Goal: Ask a question: Seek information or help from site administrators or community

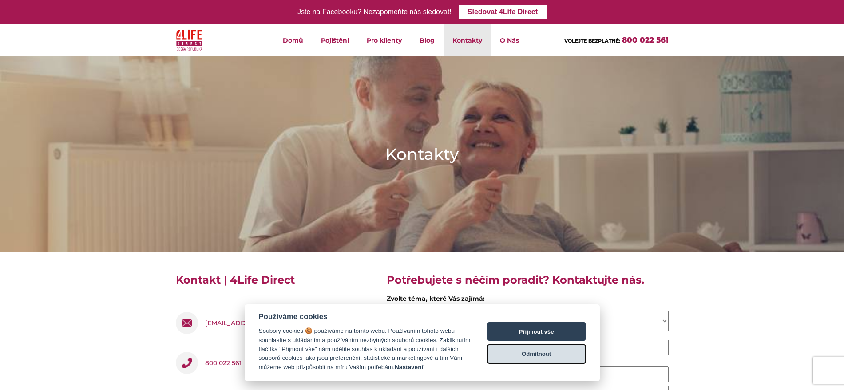
click at [560, 352] on button "Odmítnout" at bounding box center [537, 354] width 98 height 19
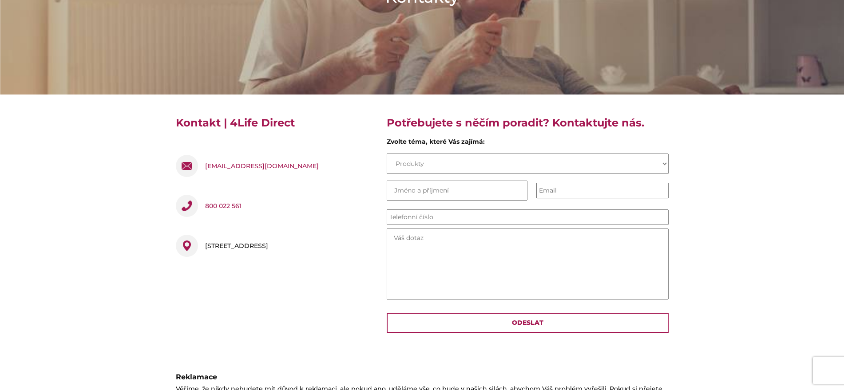
scroll to position [167, 0]
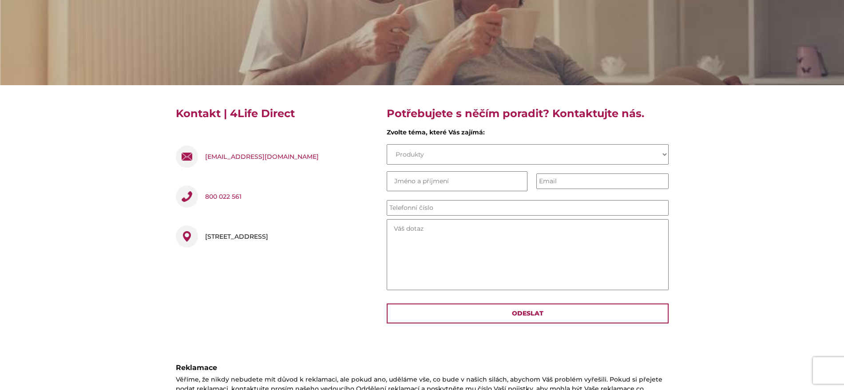
click at [664, 160] on select "Produkty Pojistná smlouva Pojistná událost O společnosti Práce Názor nebo nápad" at bounding box center [528, 154] width 282 height 20
click at [715, 160] on section "Kontakt | 4Life Direct [EMAIL_ADDRESS][DOMAIN_NAME] 800 022 561 [STREET_ADDRESS…" at bounding box center [422, 218] width 844 height 267
click at [455, 188] on input "Last Name *" at bounding box center [457, 181] width 141 height 20
type input "[PERSON_NAME]"
type input "721933544"
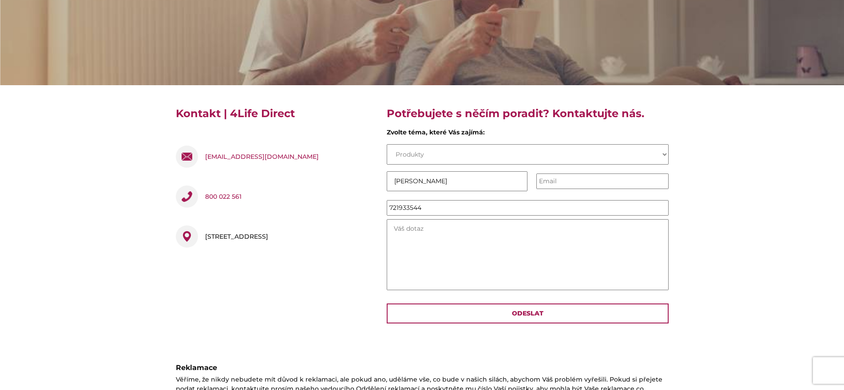
click at [442, 255] on textarea "Message *" at bounding box center [528, 254] width 282 height 71
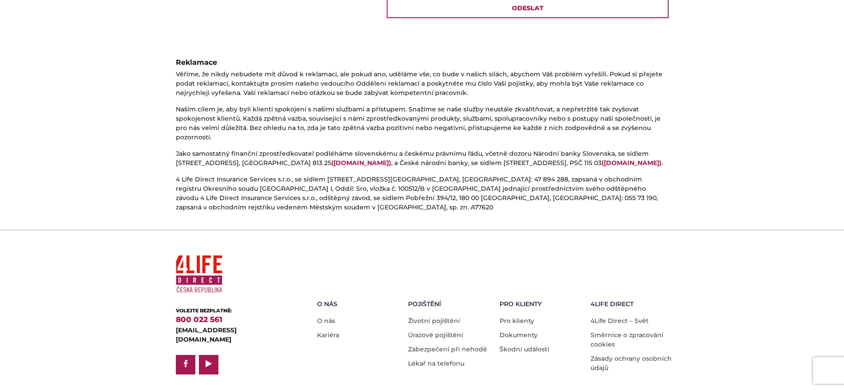
scroll to position [250, 0]
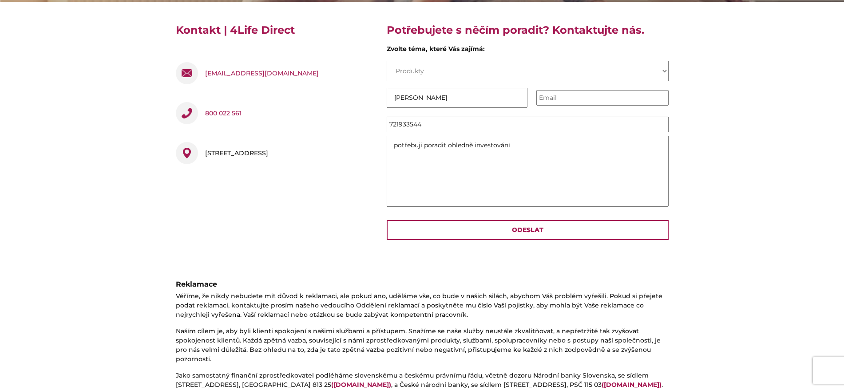
type textarea "potřebuji poradit ohledně investování"
click at [661, 72] on select "Produkty Pojistná smlouva Pojistná událost O společnosti Práce Názor nebo nápad" at bounding box center [528, 71] width 282 height 20
click at [624, 187] on textarea "potřebuji poradit ohledně investování" at bounding box center [528, 171] width 282 height 71
drag, startPoint x: 452, startPoint y: 102, endPoint x: 375, endPoint y: 101, distance: 76.9
click at [375, 101] on div "Kontakt | 4Life Direct [EMAIL_ADDRESS][DOMAIN_NAME] 800 022 561 [STREET_ADDRESS…" at bounding box center [422, 135] width 506 height 224
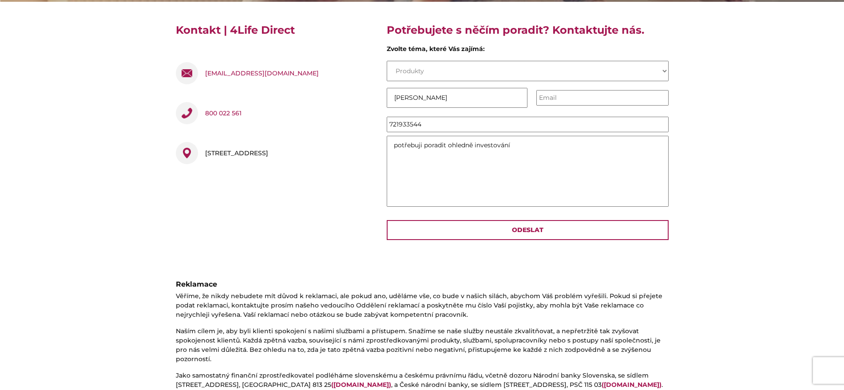
type input "[PERSON_NAME]"
drag, startPoint x: 412, startPoint y: 121, endPoint x: 379, endPoint y: 121, distance: 32.4
click at [379, 121] on div "Kontakt | 4Life Direct [EMAIL_ADDRESS][DOMAIN_NAME] 800 022 561 [STREET_ADDRESS…" at bounding box center [422, 135] width 506 height 224
type input "734677198"
click at [557, 152] on textarea "potřebuji poradit ohledně investování" at bounding box center [528, 171] width 282 height 71
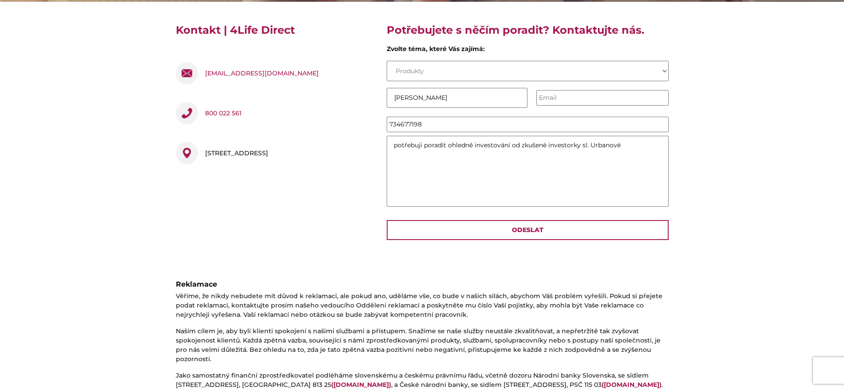
type textarea "potřebuji poradit ohledně investování od zkušené investorky sl. Urbanové"
drag, startPoint x: 458, startPoint y: 101, endPoint x: 378, endPoint y: 100, distance: 80.0
click at [378, 100] on div "Kontakt | 4Life Direct [EMAIL_ADDRESS][DOMAIN_NAME] 800 022 561 [STREET_ADDRESS…" at bounding box center [422, 135] width 506 height 224
